Goal: Submit feedback/report problem: Ask a question

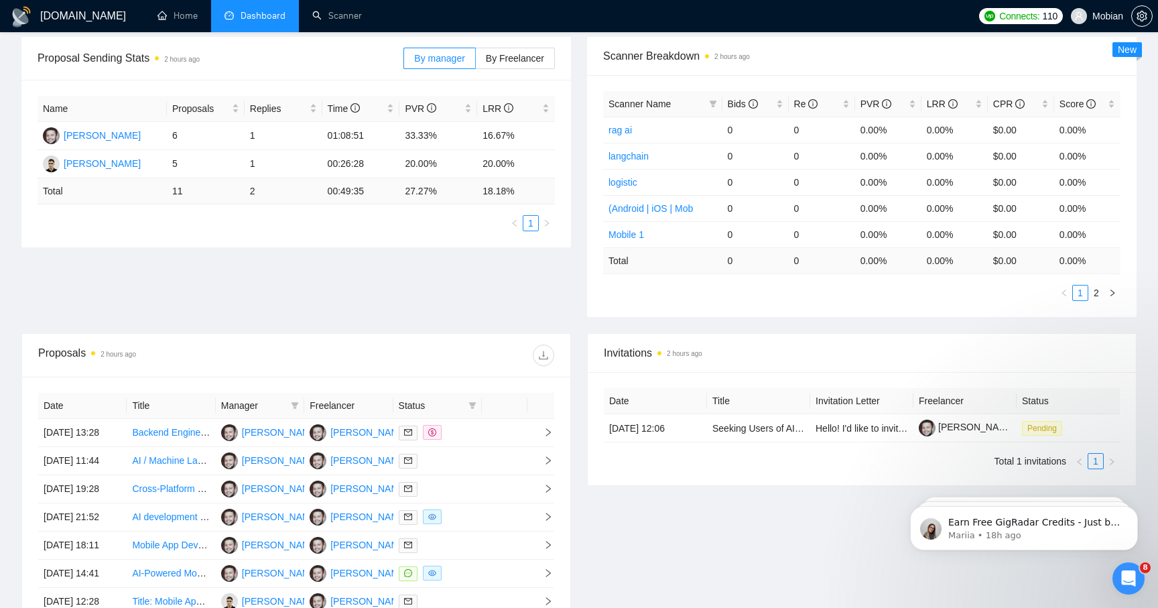
scroll to position [331, 0]
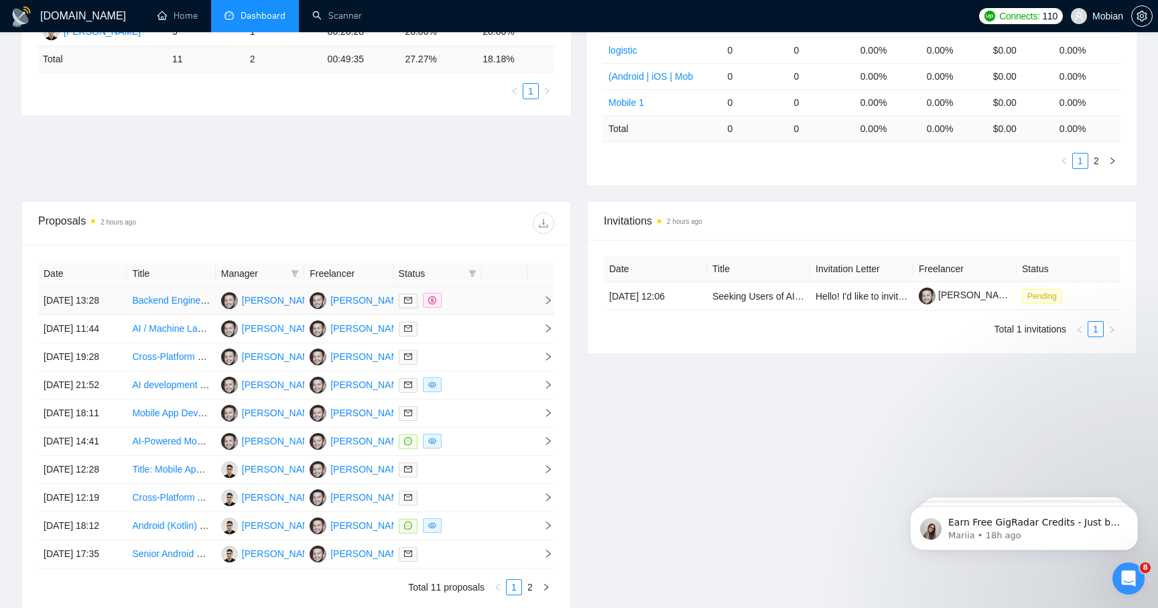
click at [181, 306] on link "Backend Engineer Needed for Eleven Labs Conversational AI Project" at bounding box center [276, 300] width 288 height 11
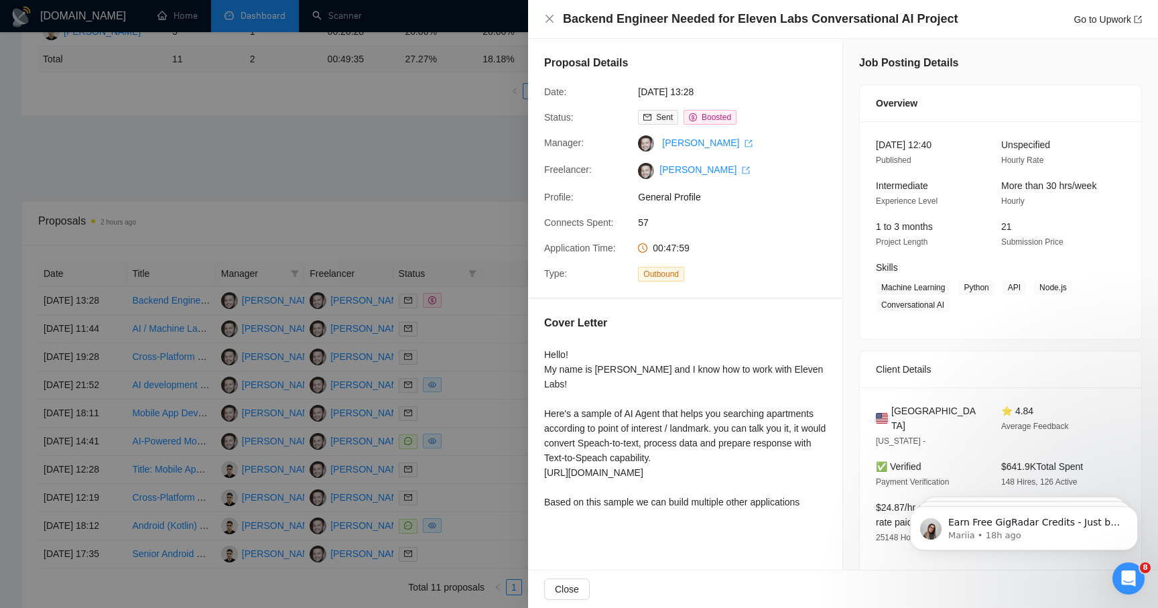
click at [451, 214] on div at bounding box center [579, 304] width 1158 height 608
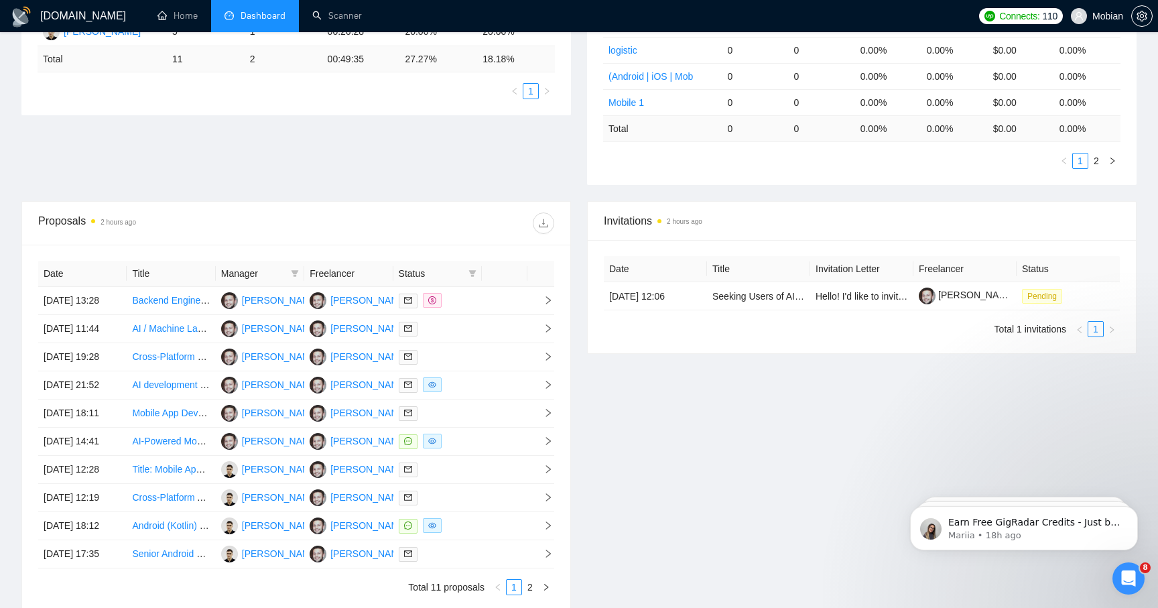
scroll to position [582, 0]
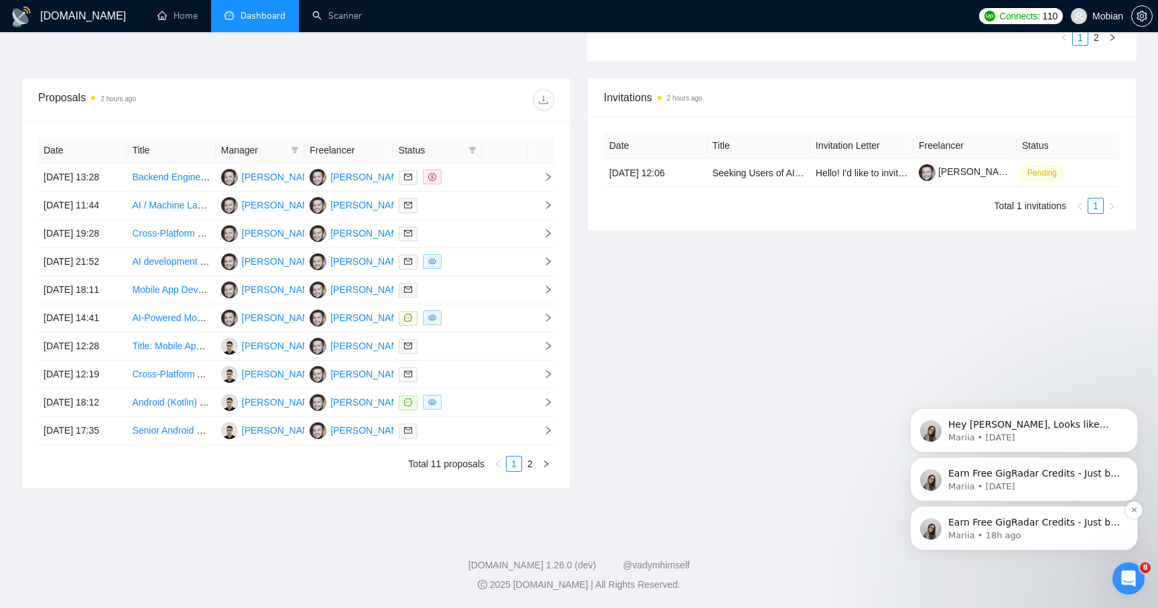
click at [1057, 536] on p "Mariia • 18h ago" at bounding box center [1035, 536] width 173 height 12
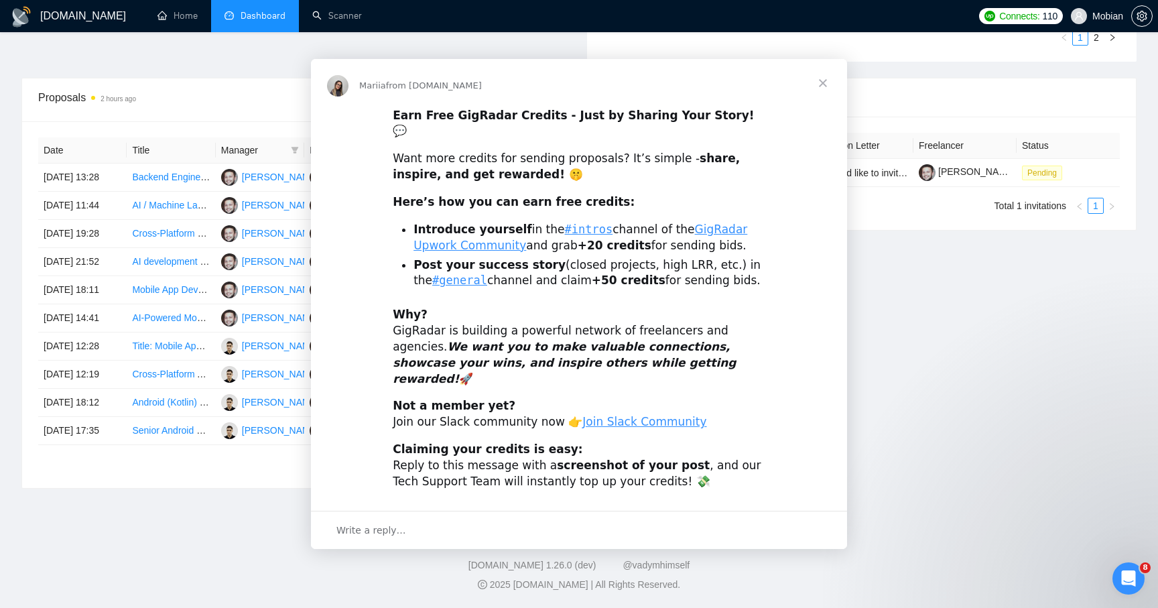
scroll to position [0, 0]
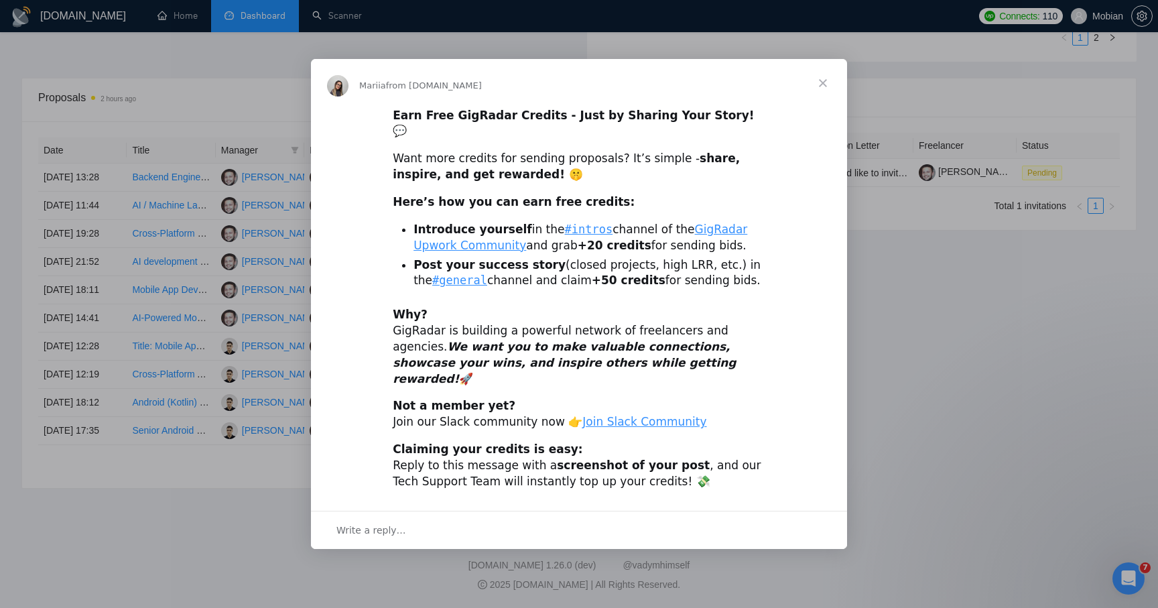
click at [819, 89] on span "Close" at bounding box center [823, 83] width 48 height 48
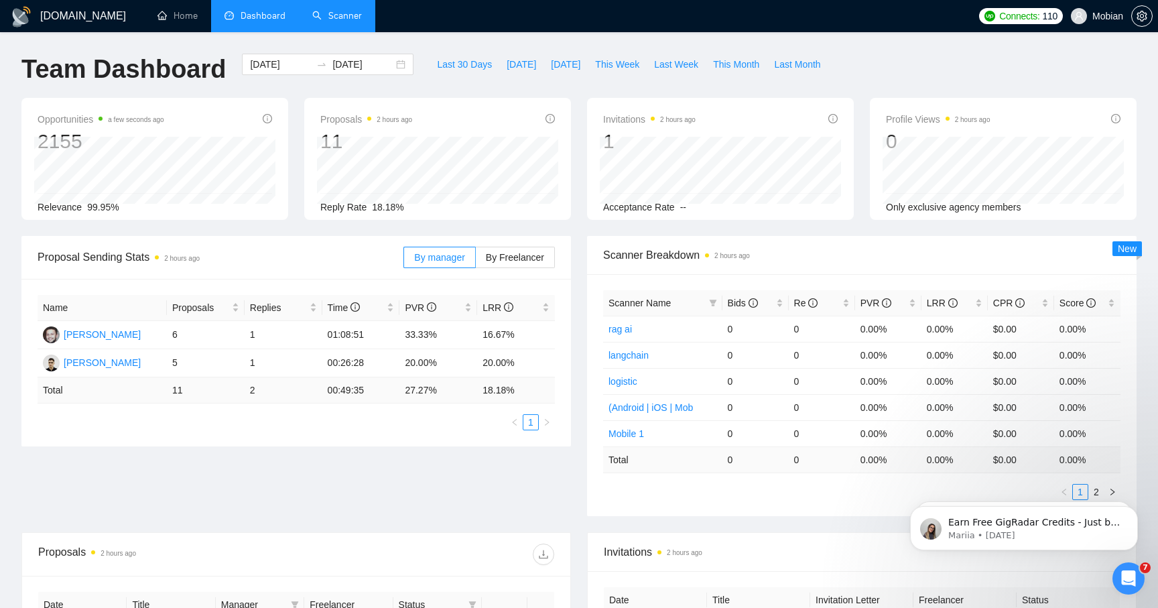
click at [320, 21] on link "Scanner" at bounding box center [337, 15] width 50 height 11
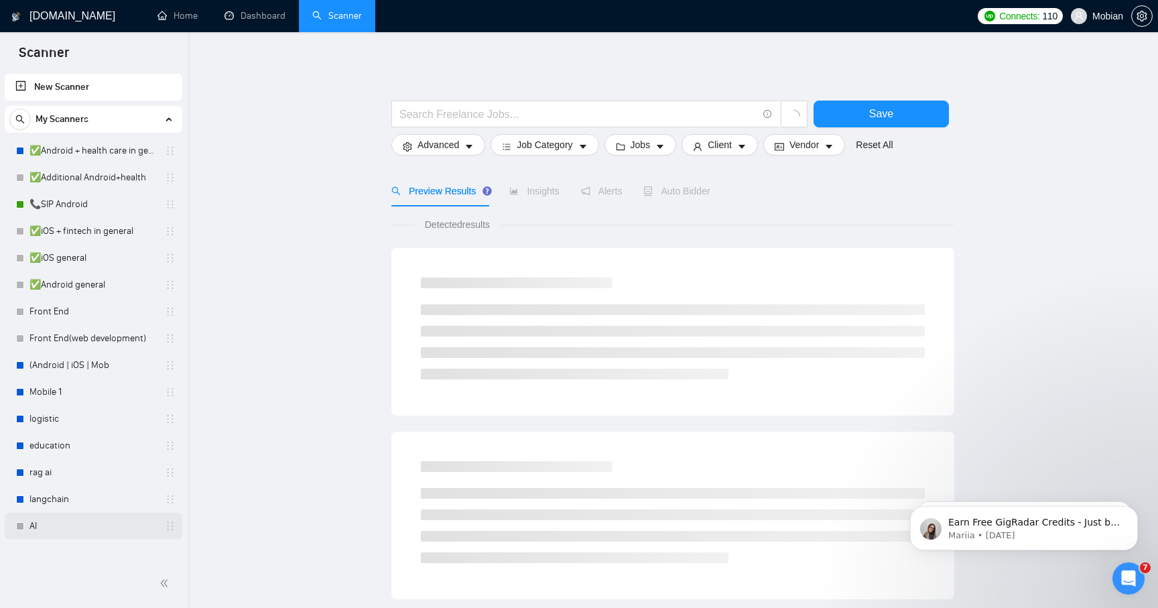
click at [62, 517] on link "AI" at bounding box center [92, 526] width 127 height 27
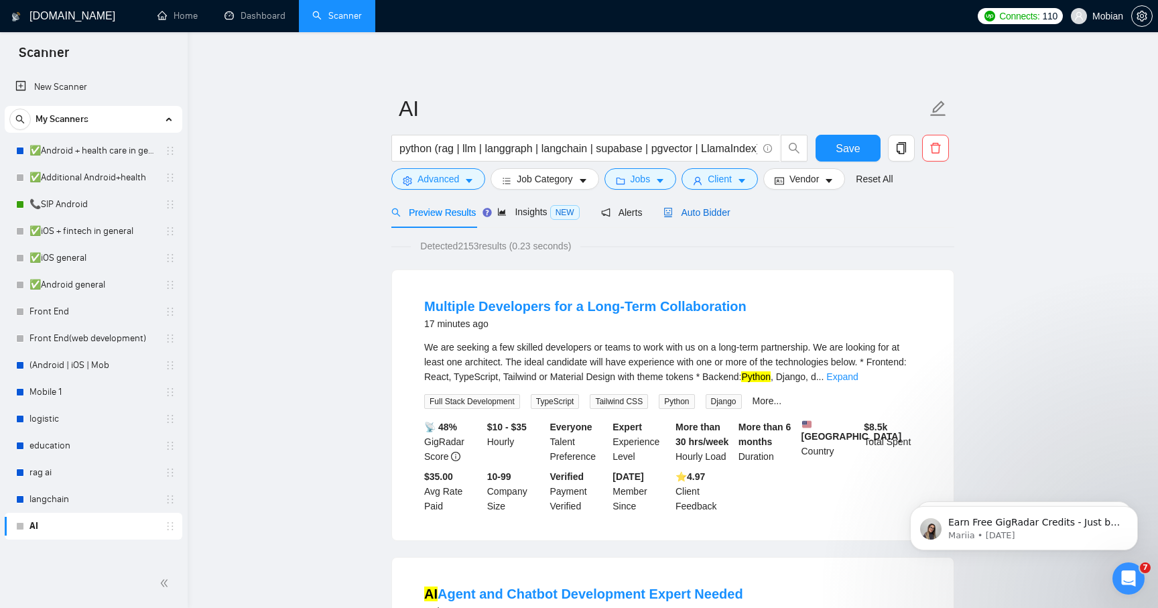
click at [711, 219] on div "Auto Bidder" at bounding box center [697, 212] width 66 height 15
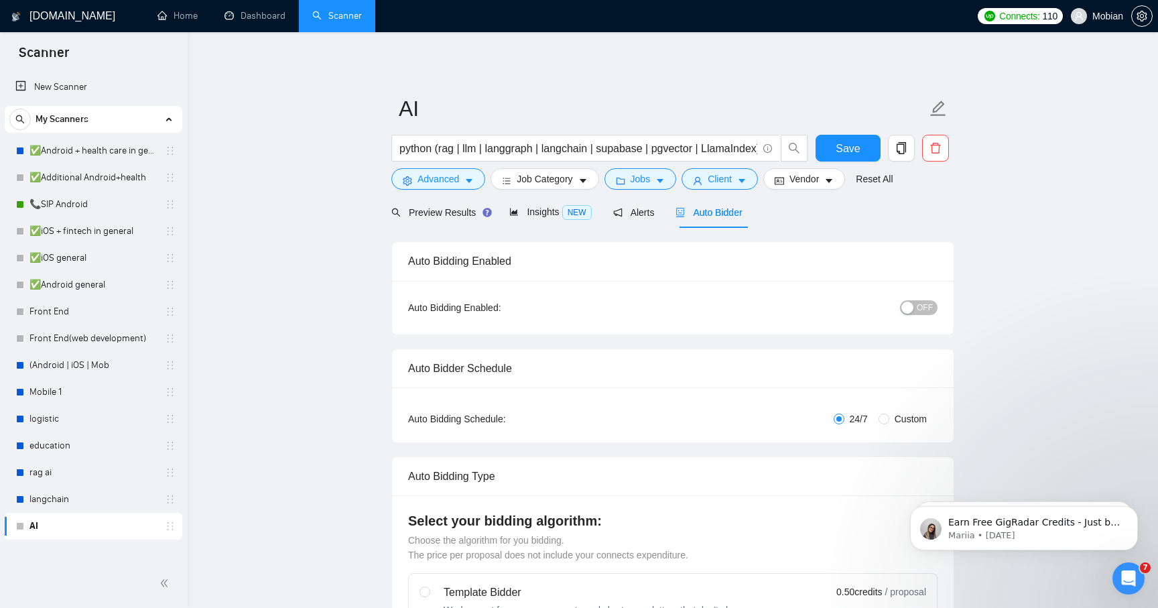
click at [916, 308] on button "OFF" at bounding box center [919, 307] width 38 height 15
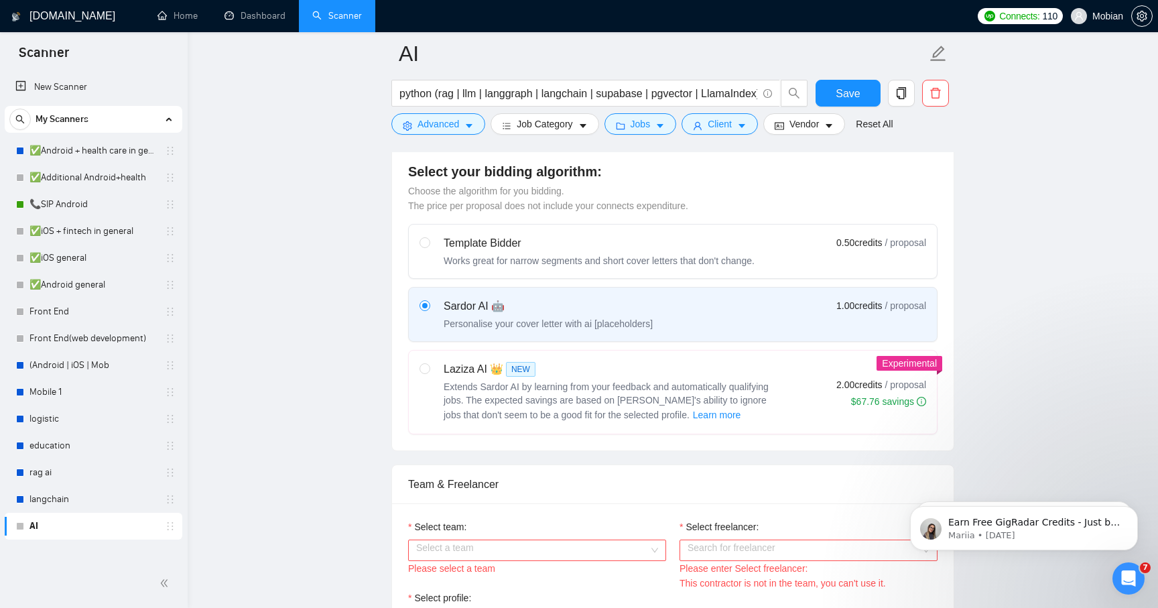
scroll to position [540, 0]
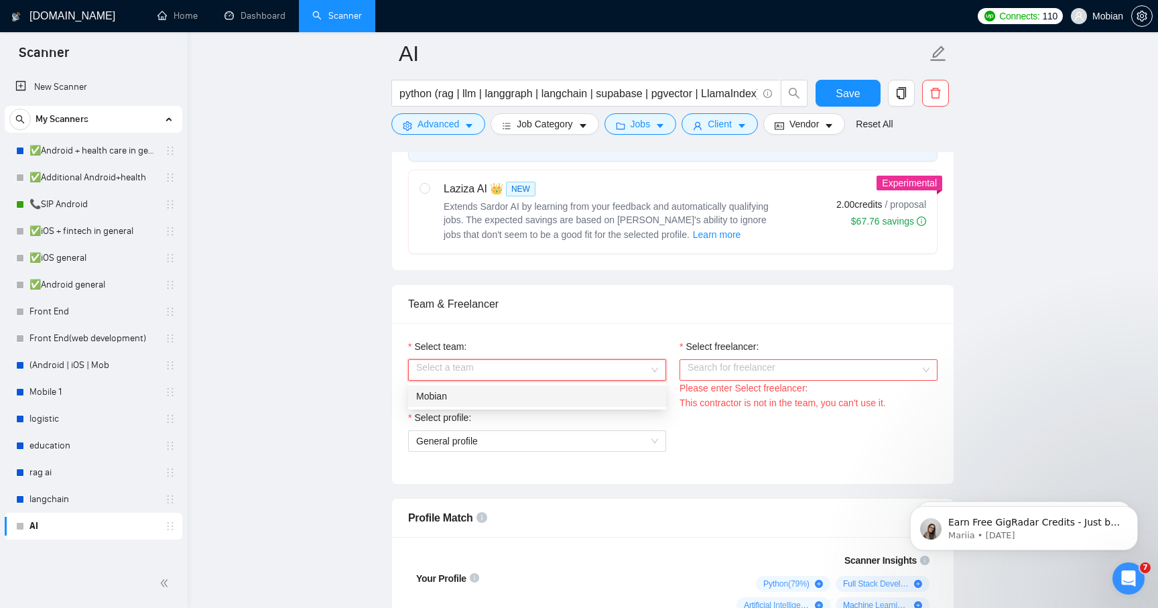
click at [619, 371] on input "Select team:" at bounding box center [532, 370] width 233 height 20
click at [591, 398] on div "Mobian" at bounding box center [537, 396] width 242 height 15
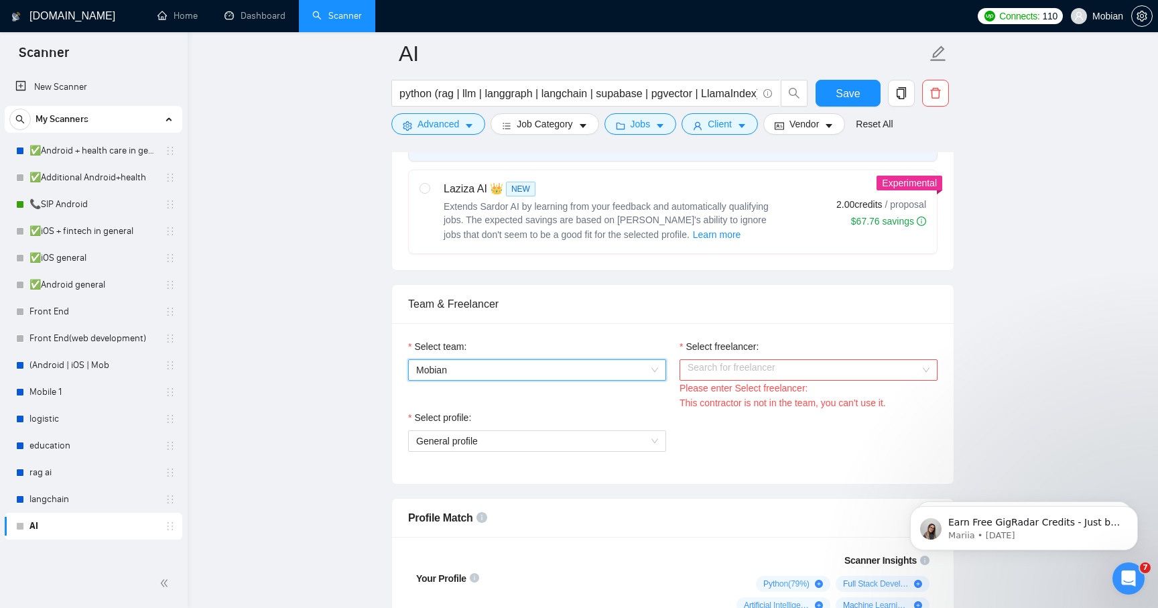
click at [775, 369] on input "Select freelancer:" at bounding box center [804, 370] width 233 height 20
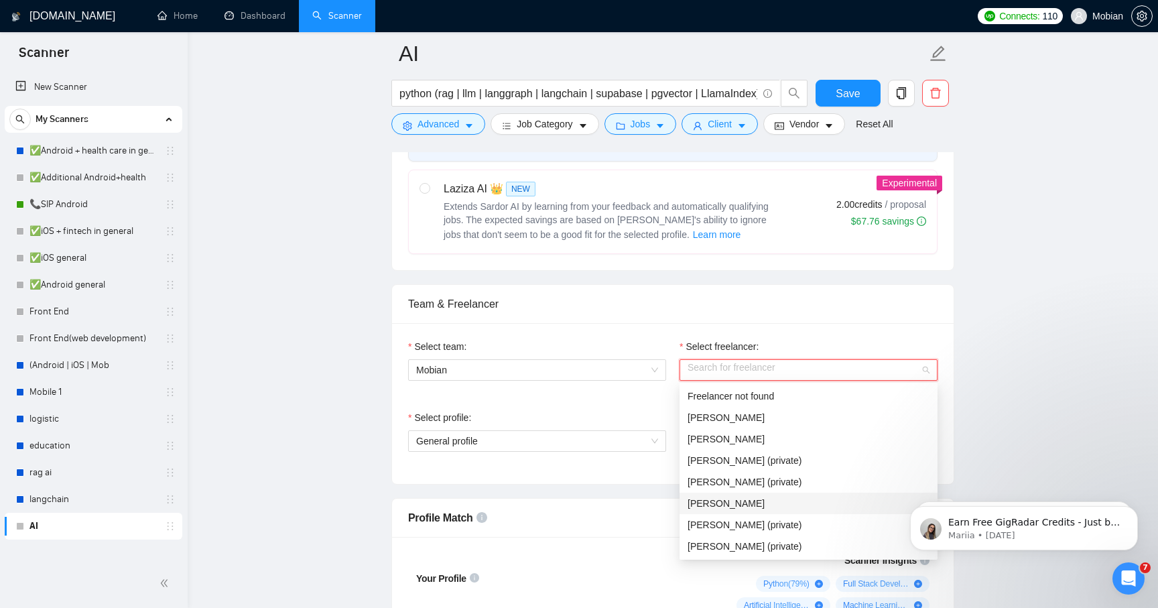
scroll to position [86, 0]
click at [756, 542] on span "[PERSON_NAME]" at bounding box center [726, 546] width 77 height 11
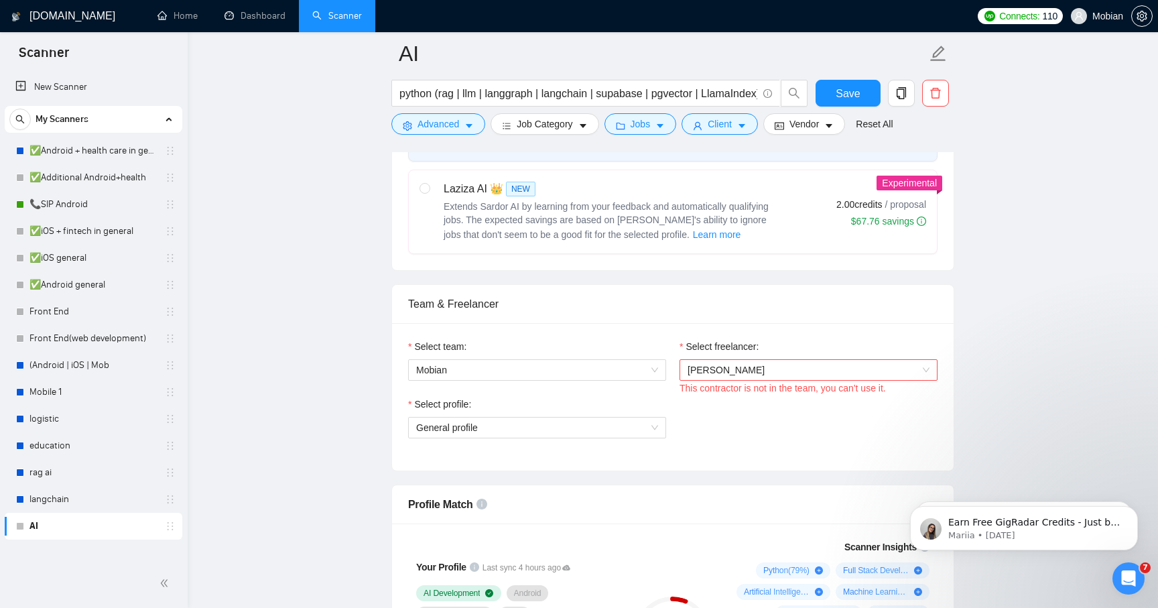
click at [787, 393] on div "This contractor is not in the team, you can't use it." at bounding box center [809, 388] width 258 height 15
click at [638, 426] on span "General profile" at bounding box center [537, 428] width 242 height 20
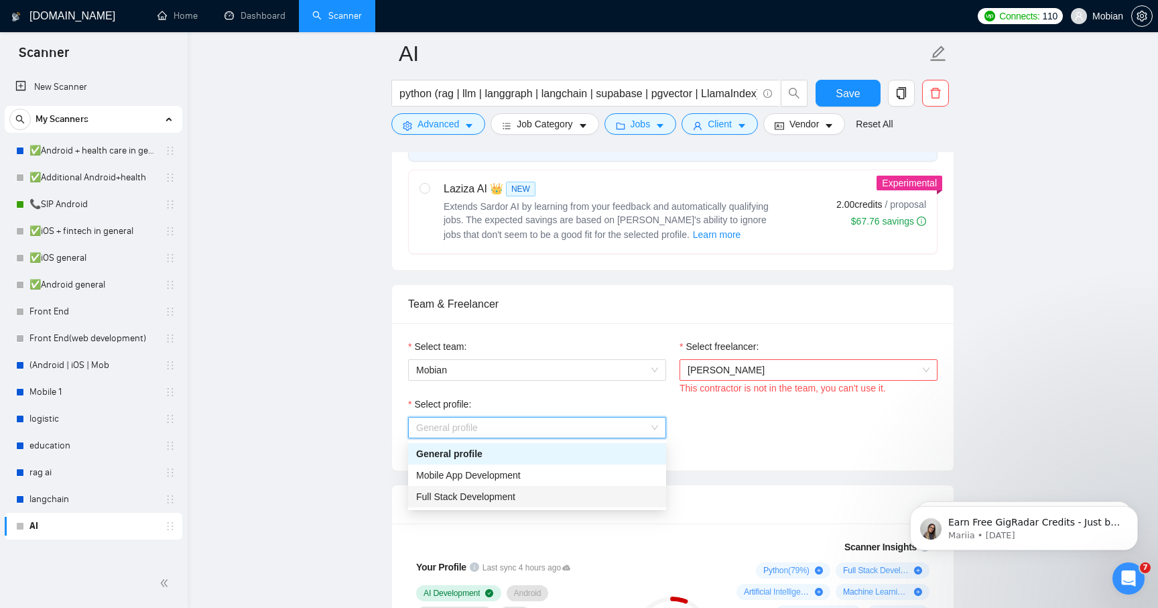
click at [610, 487] on div "Full Stack Development" at bounding box center [537, 496] width 258 height 21
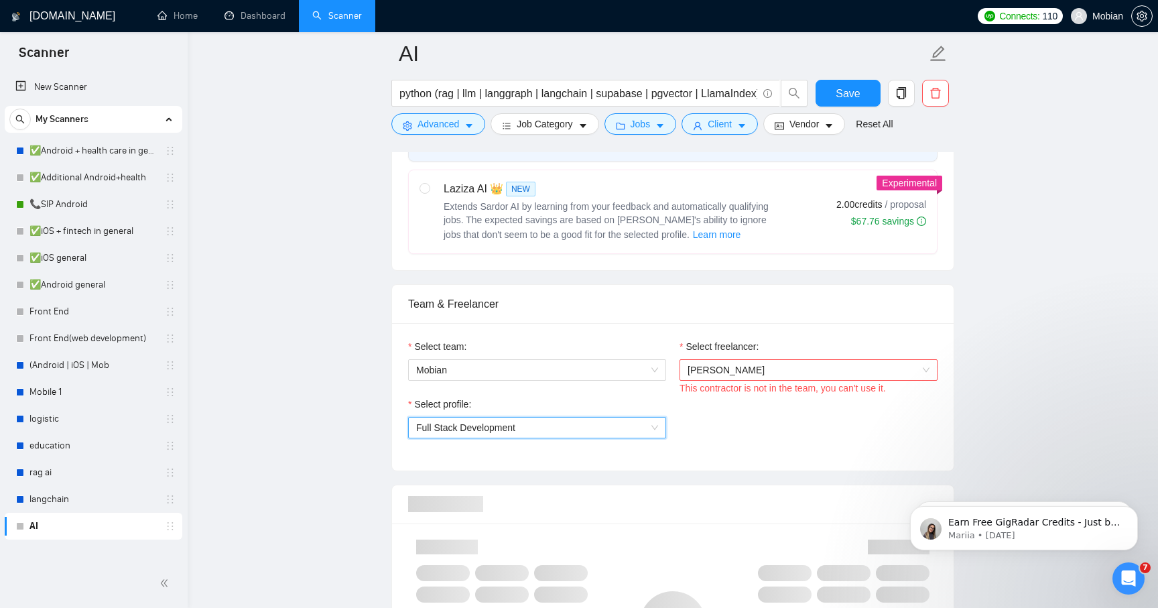
click at [789, 446] on div "Select profile: 1110580755107926016 Full Stack Development" at bounding box center [673, 426] width 543 height 58
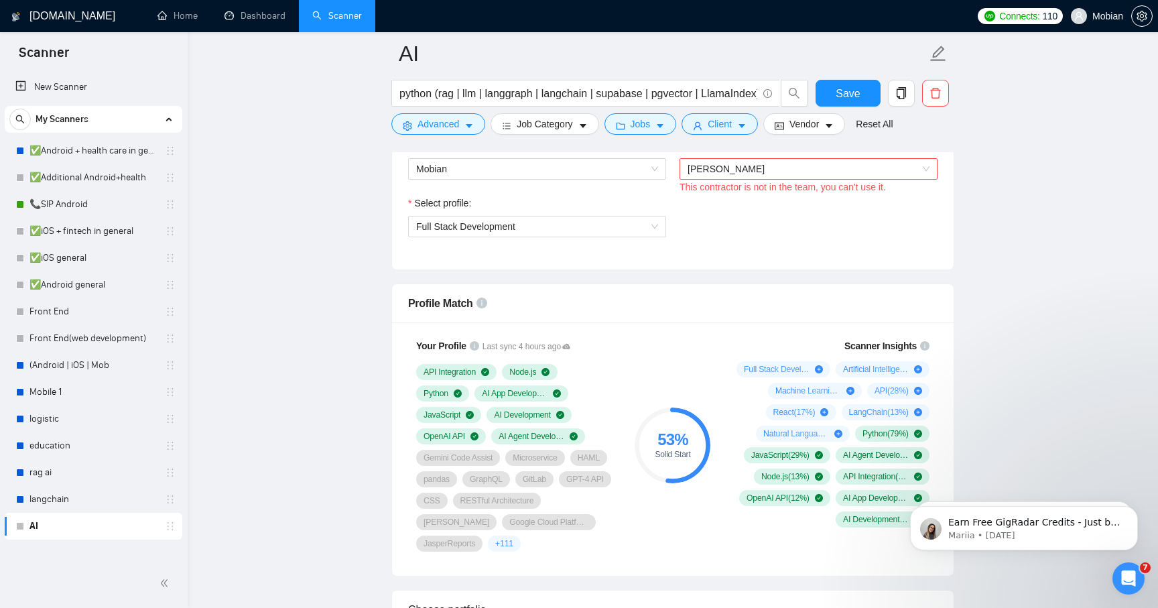
scroll to position [866, 0]
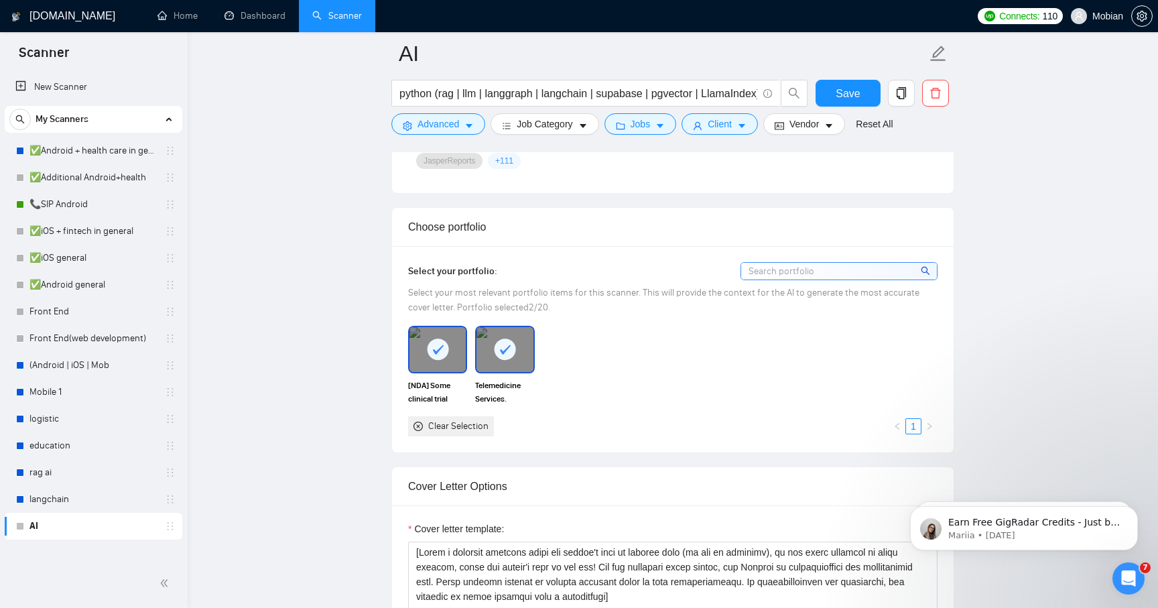
scroll to position [1187, 0]
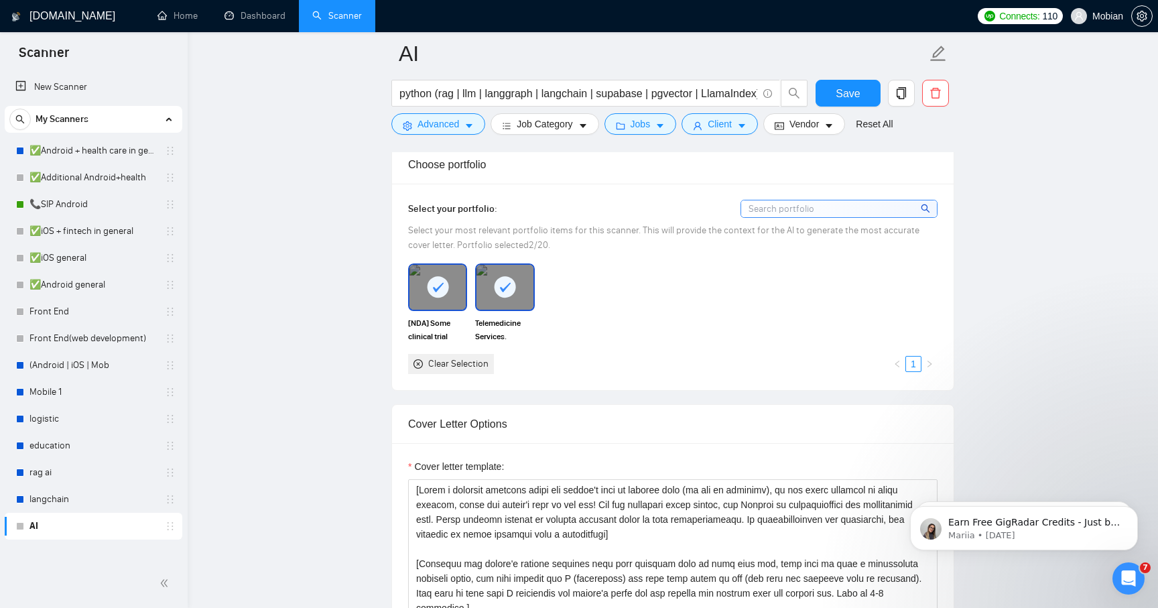
click at [497, 280] on rect at bounding box center [505, 286] width 21 height 21
click at [438, 279] on rect at bounding box center [437, 286] width 21 height 21
click at [688, 368] on div "Clear Selection 1" at bounding box center [673, 364] width 530 height 20
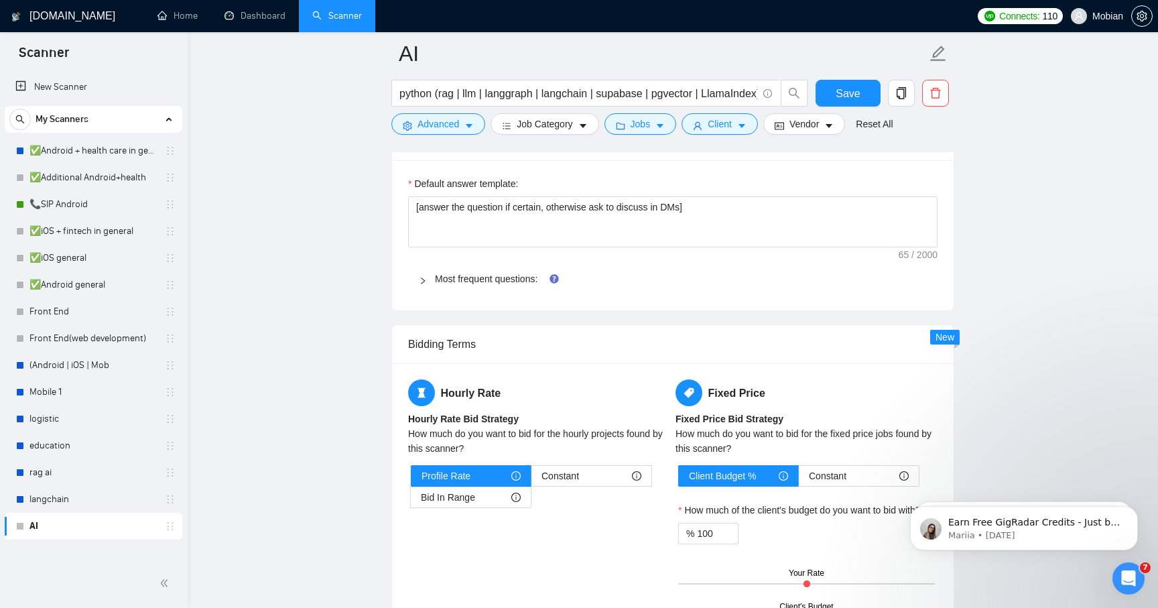
scroll to position [1917, 0]
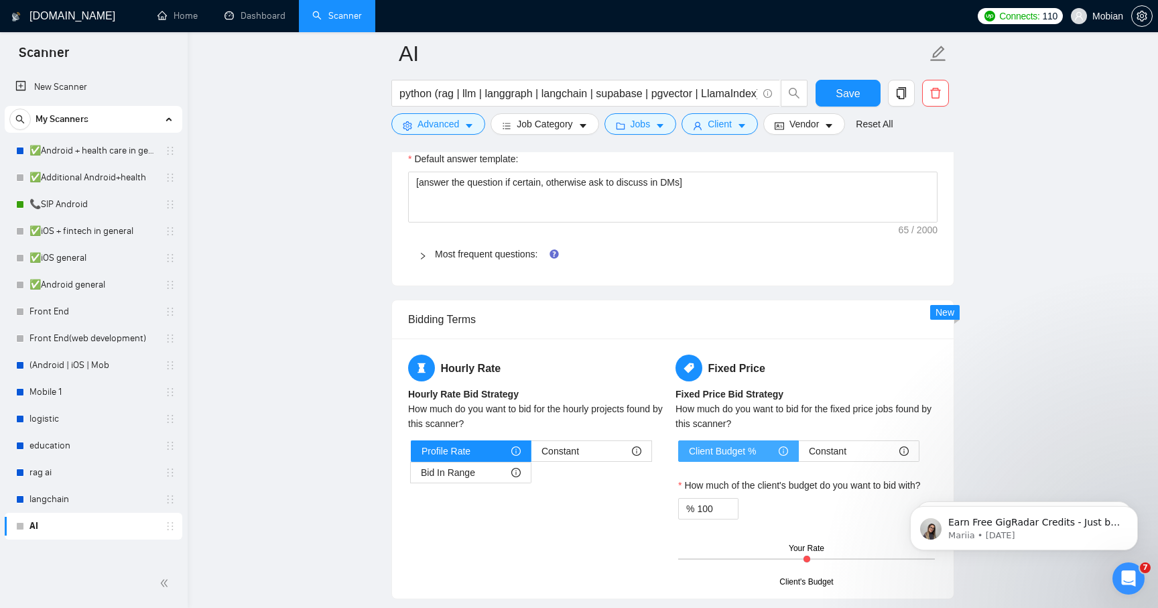
click at [744, 445] on span "Client Budget %" at bounding box center [722, 451] width 67 height 20
click at [679, 455] on input "Client Budget %" at bounding box center [679, 455] width 0 height 0
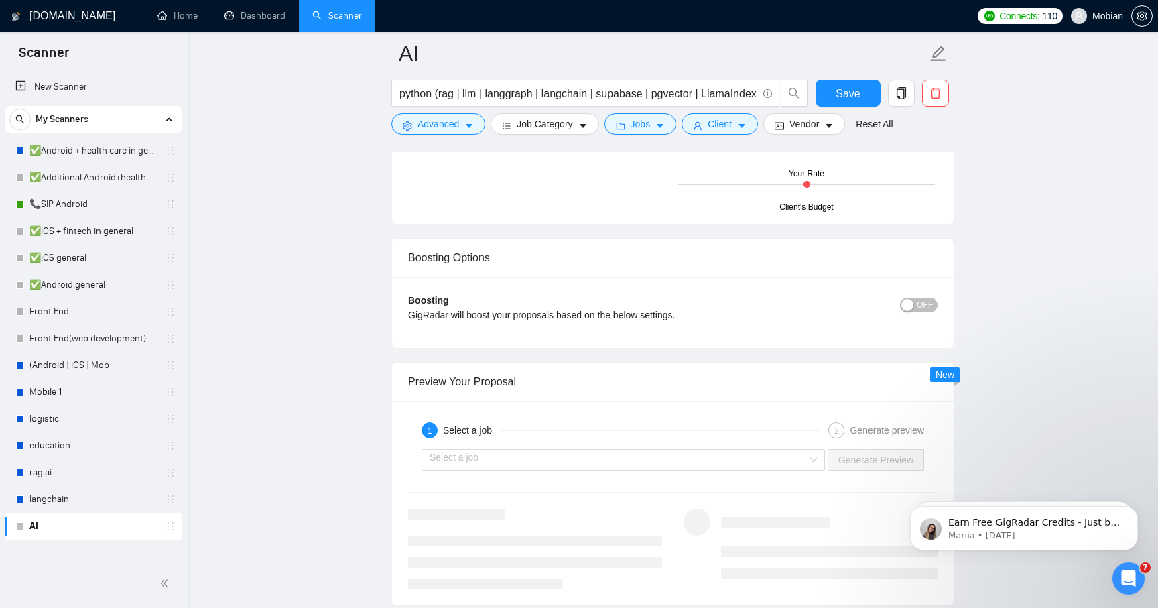
scroll to position [2383, 0]
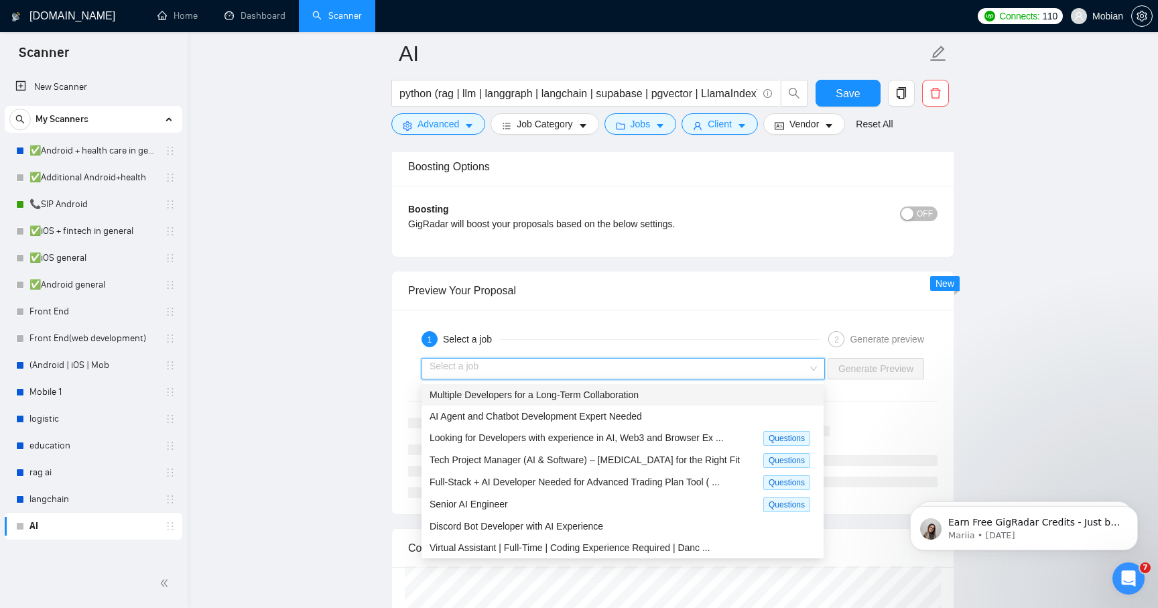
click at [617, 375] on input "search" at bounding box center [619, 369] width 378 height 20
click at [613, 420] on span "AI Agent and Chatbot Development Expert Needed" at bounding box center [536, 416] width 213 height 11
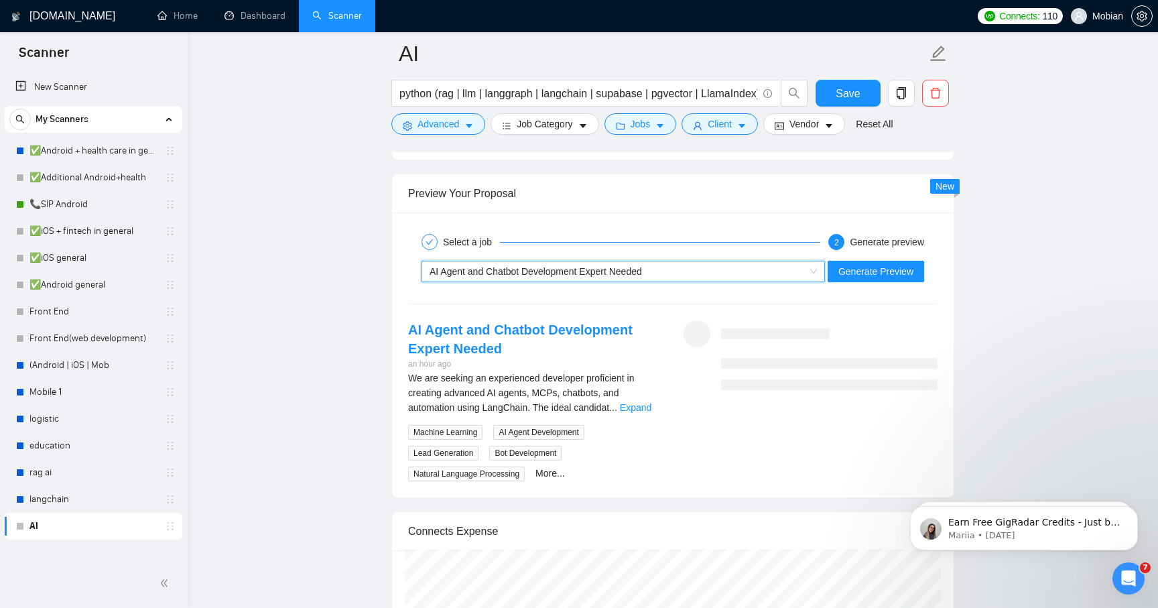
scroll to position [2484, 0]
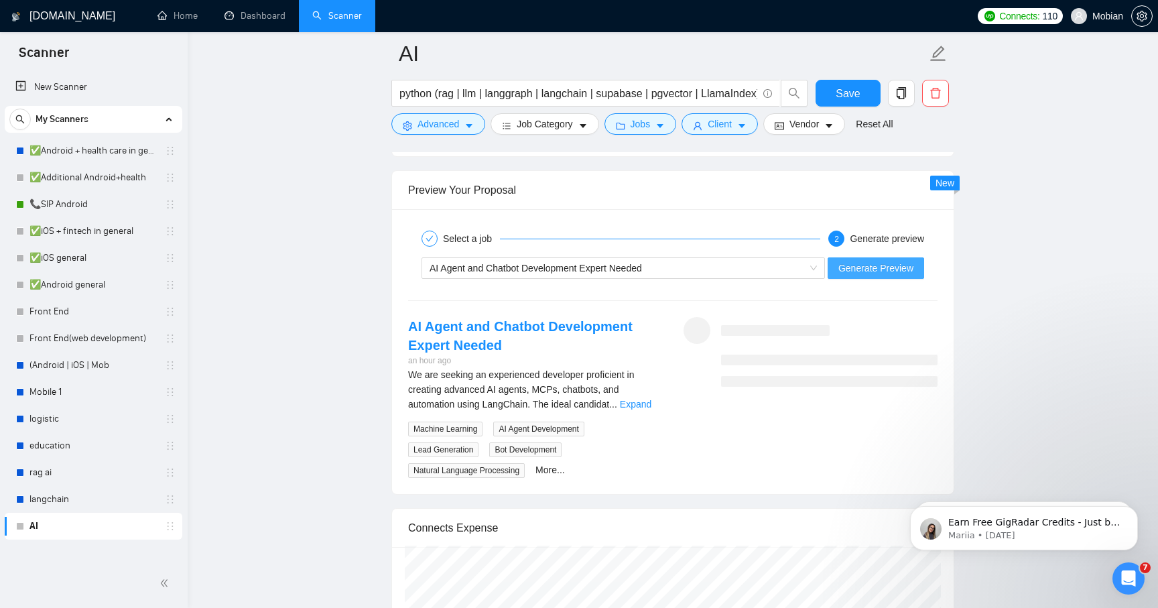
click at [879, 275] on span "Generate Preview" at bounding box center [876, 268] width 75 height 15
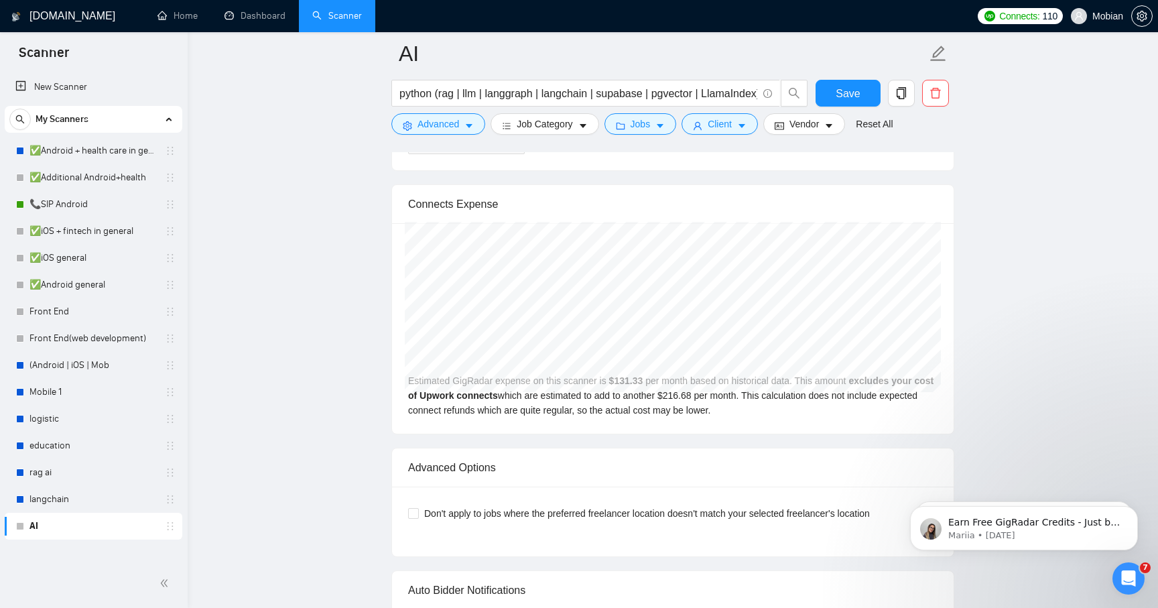
scroll to position [2804, 0]
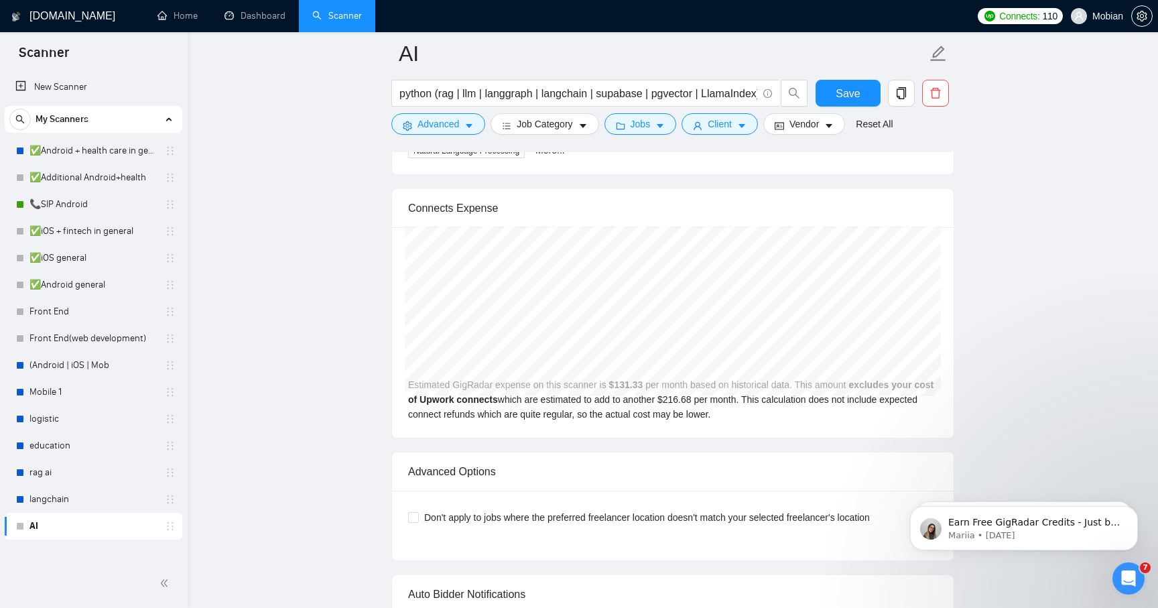
click at [707, 396] on div "Estimated GigRadar expense on this scanner is $ 131.33 per month based on histo…" at bounding box center [673, 332] width 562 height 211
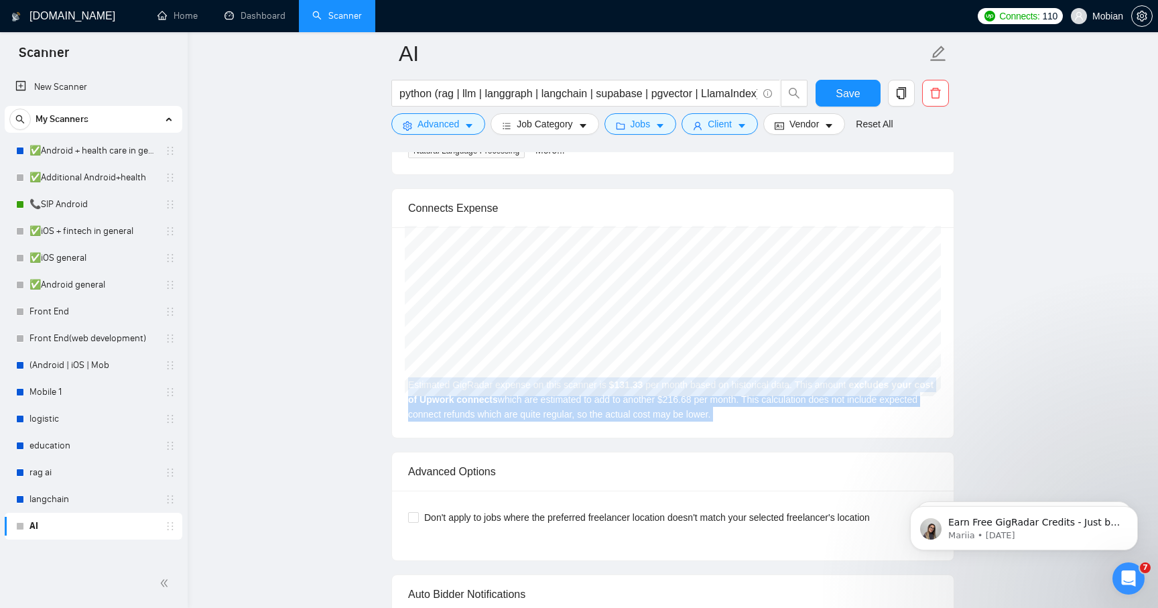
click at [707, 396] on div "Estimated GigRadar expense on this scanner is $ 131.33 per month based on histo…" at bounding box center [673, 332] width 562 height 211
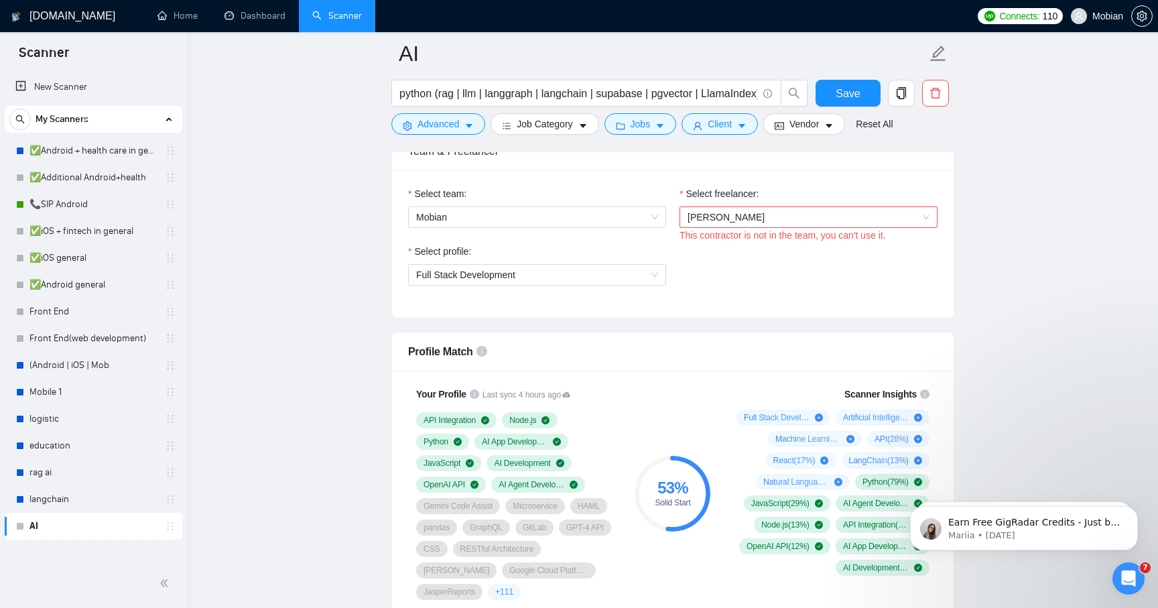
scroll to position [394, 0]
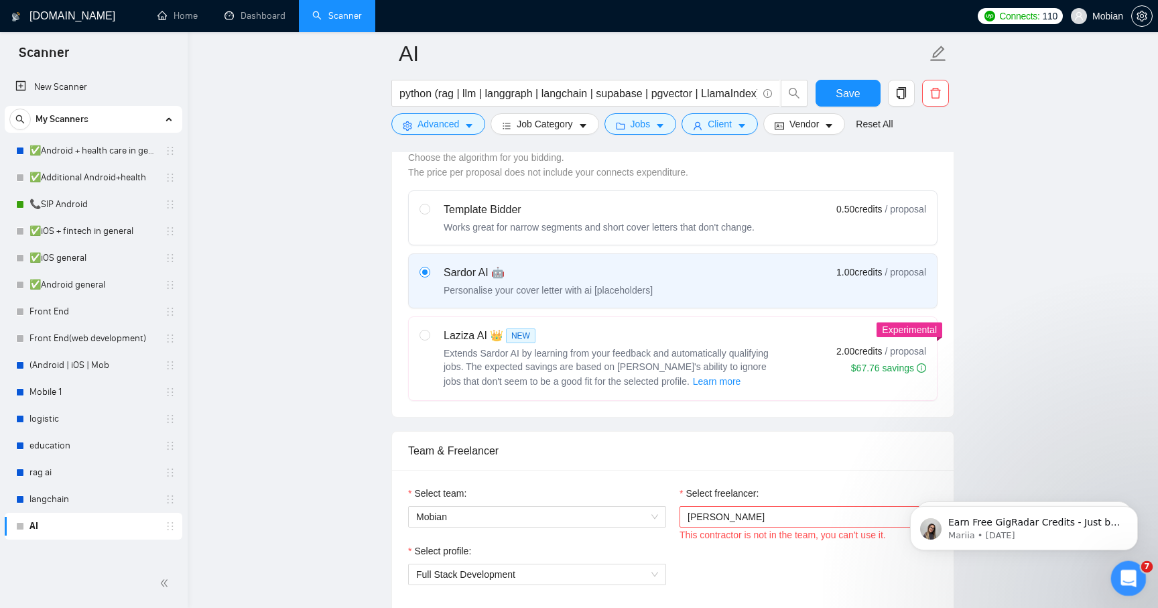
click at [1140, 577] on div "Open Intercom Messenger" at bounding box center [1127, 576] width 44 height 44
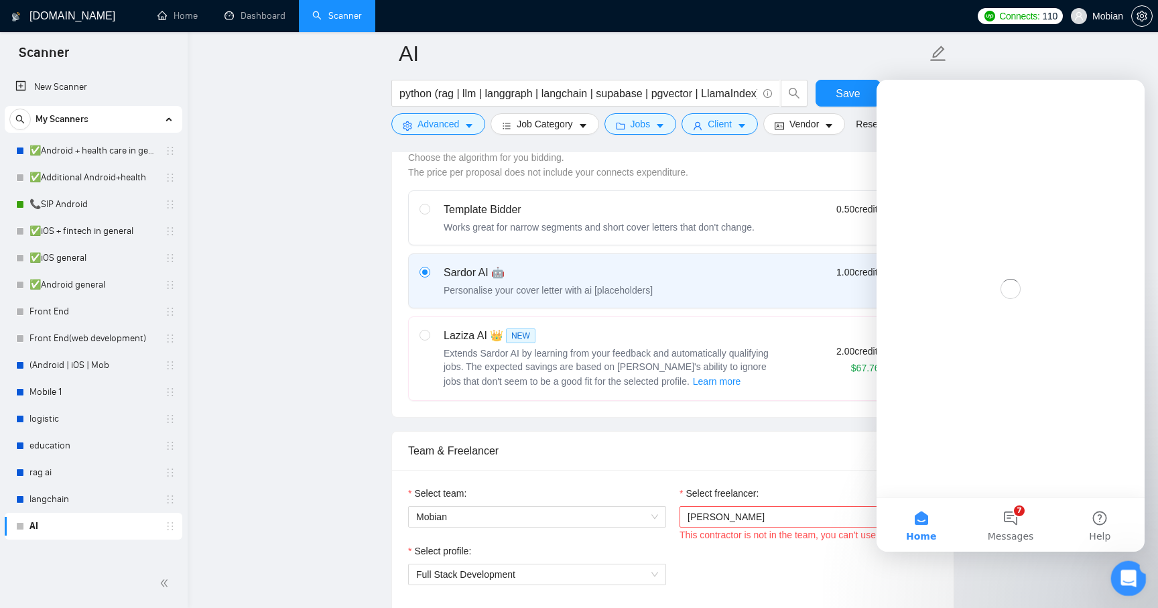
scroll to position [0, 0]
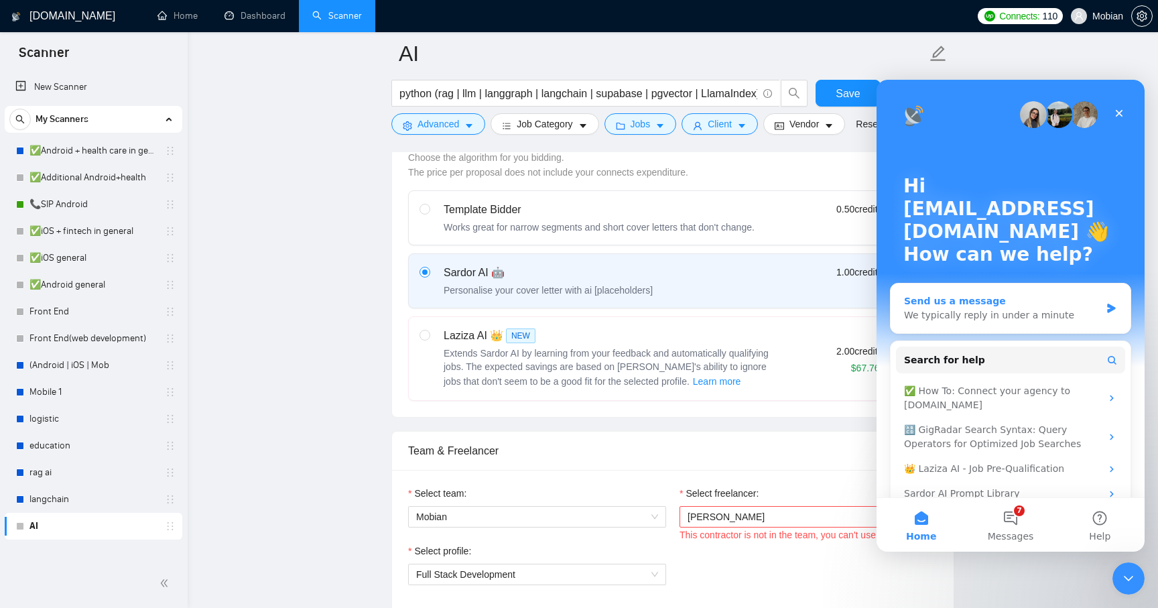
click at [1056, 301] on div "Send us a message" at bounding box center [1002, 301] width 196 height 14
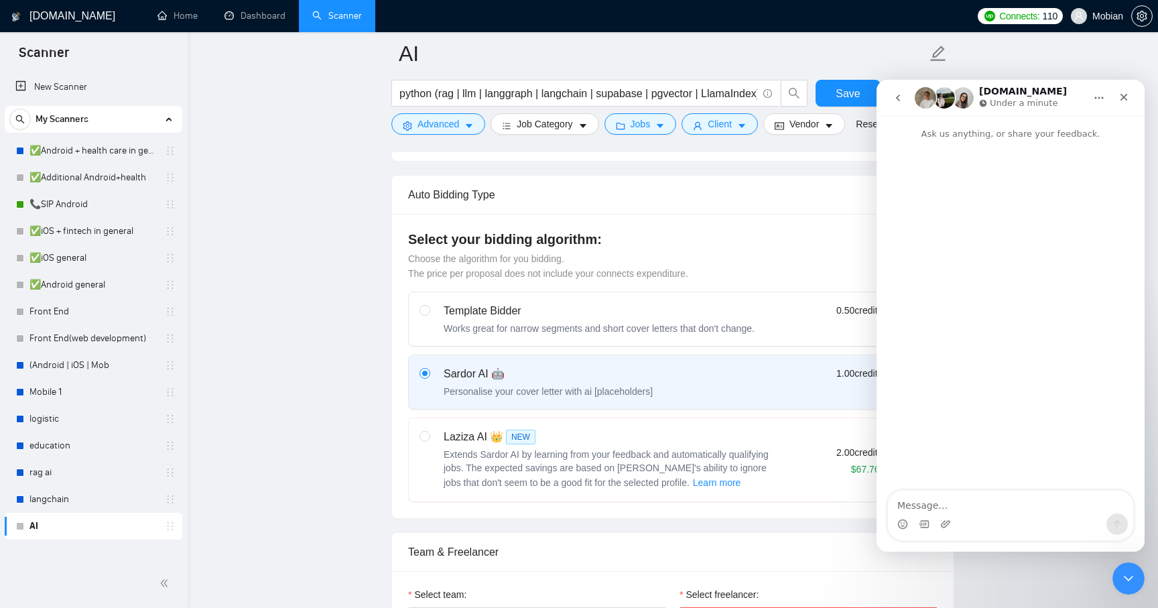
scroll to position [367, 0]
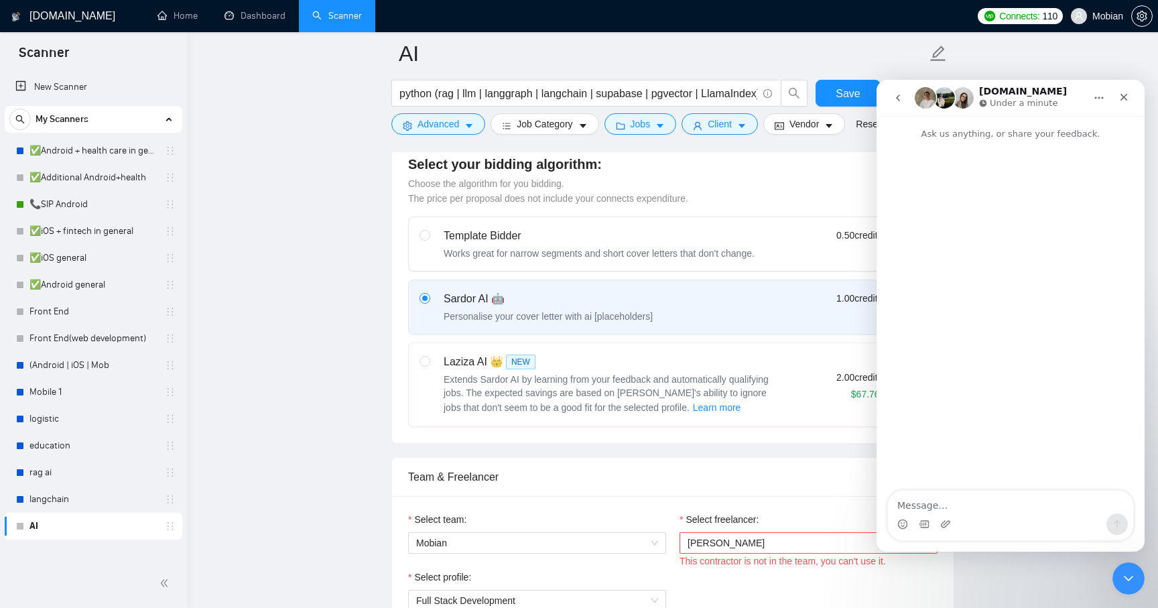
click at [786, 560] on div "This contractor is not in the team, you can't use it." at bounding box center [809, 561] width 258 height 15
copy div "This contractor is not in the team, you can't use it."
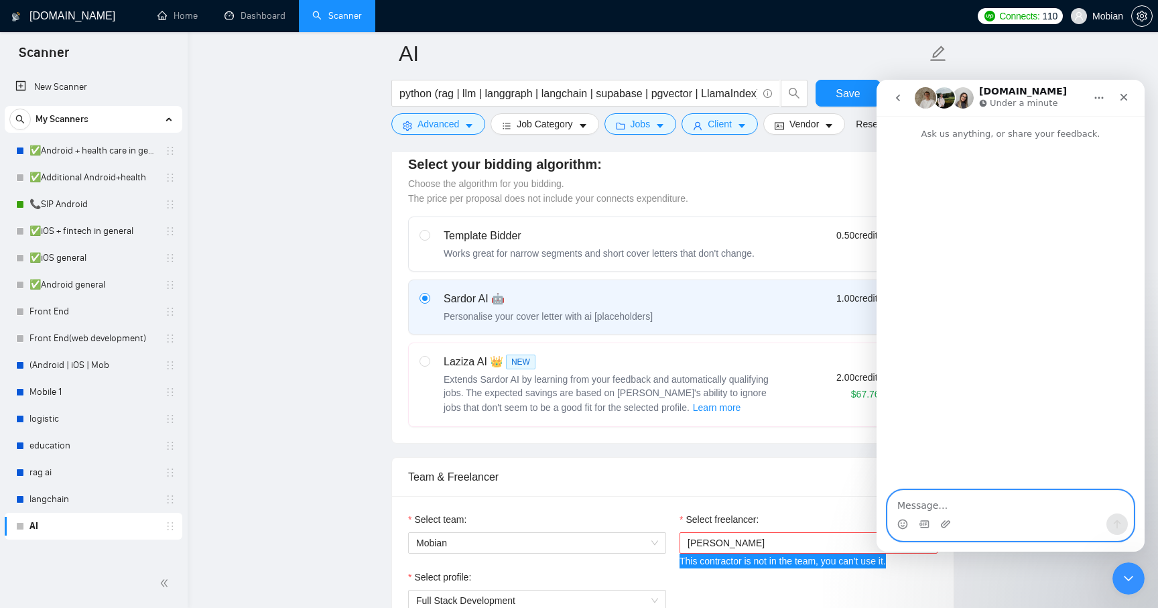
click at [979, 505] on textarea "Message…" at bounding box center [1010, 502] width 245 height 23
type textarea "Добр"
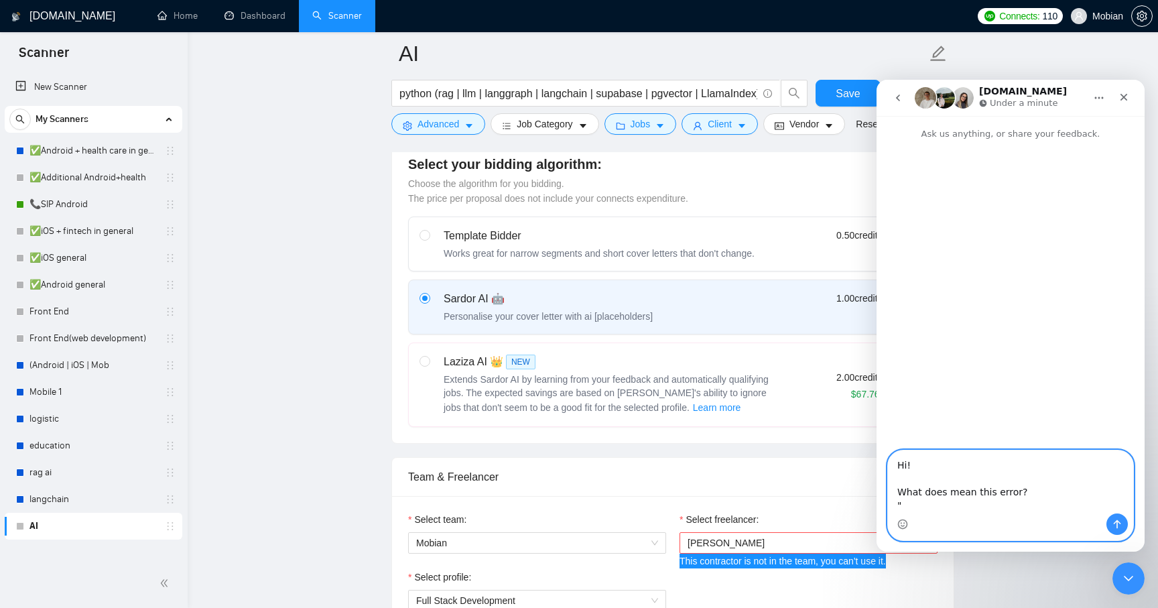
paste textarea "This contractor is not in the team, you can't use it."
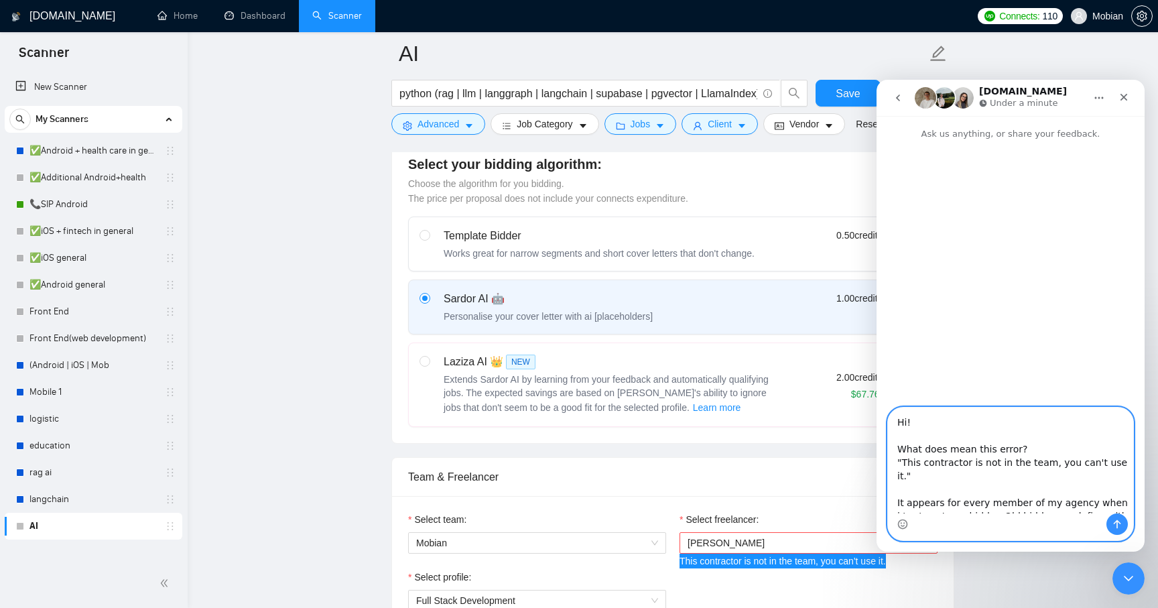
scroll to position [8, 0]
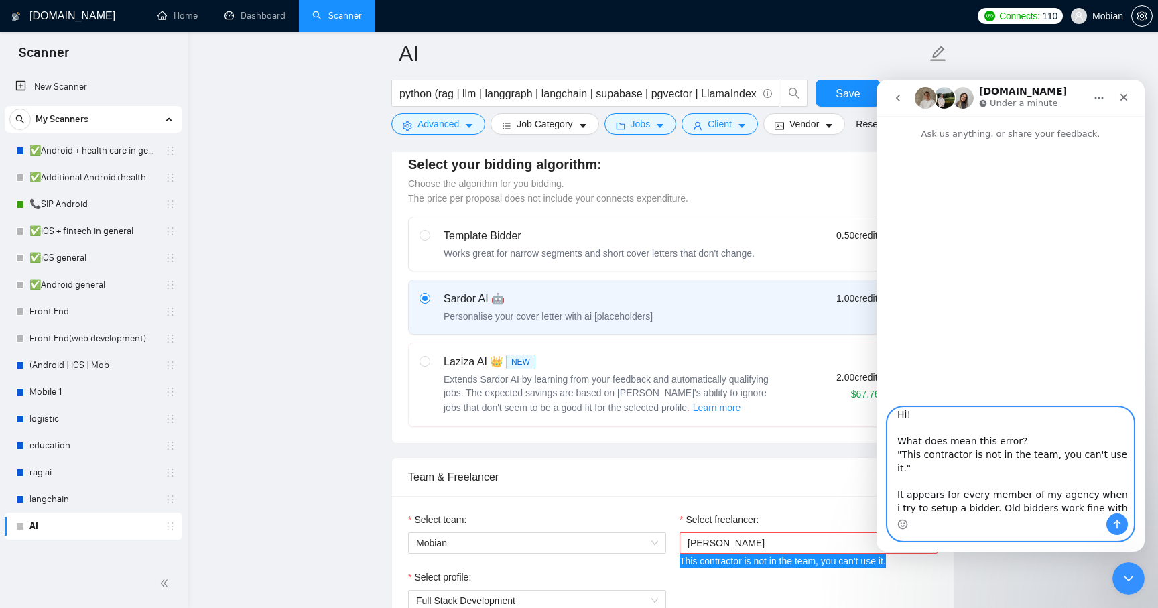
type textarea "Hi! What does mean this error? "This contractor is not in the team, you can't u…"
click at [1113, 527] on icon "Send a message…" at bounding box center [1117, 524] width 11 height 11
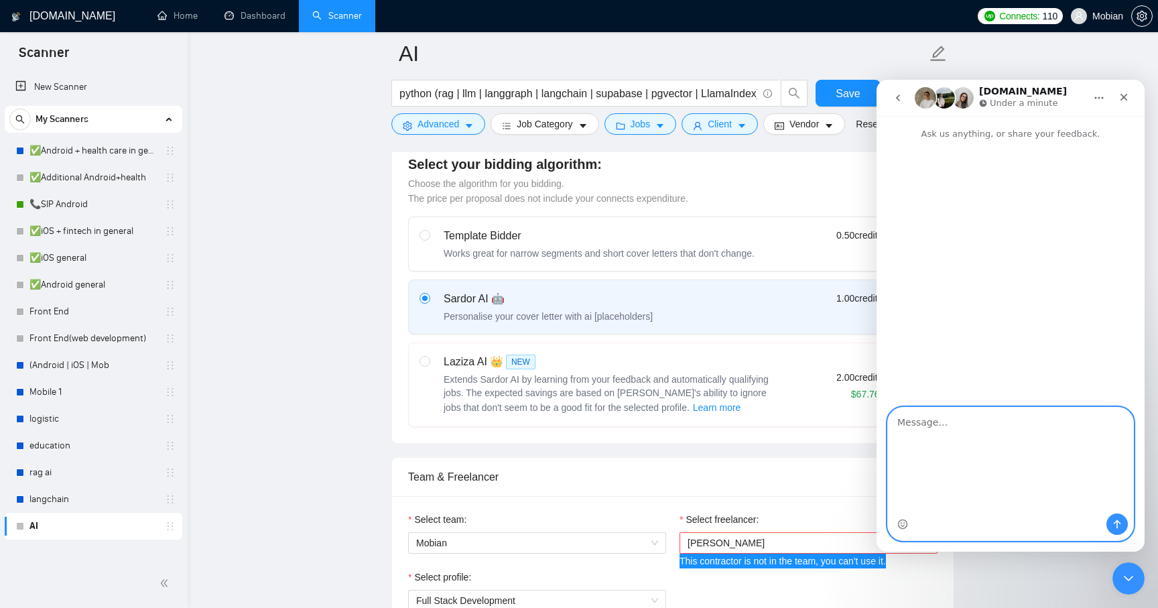
scroll to position [0, 0]
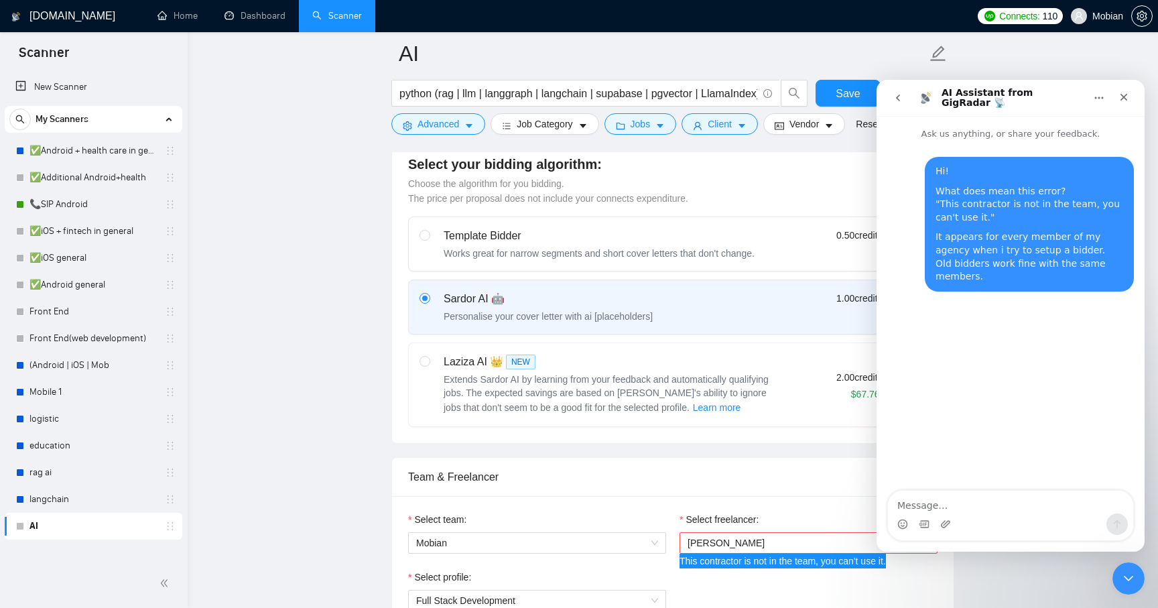
click at [992, 97] on h1 "AI Assistant from GigRadar 📡" at bounding box center [1013, 98] width 143 height 21
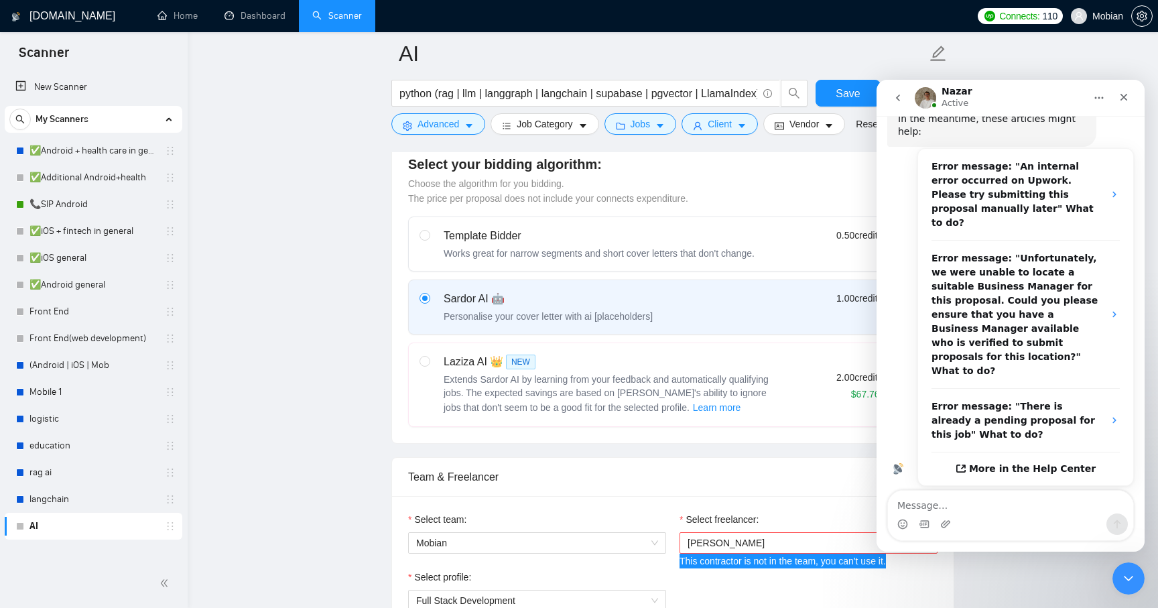
scroll to position [333, 0]
